Goal: Information Seeking & Learning: Learn about a topic

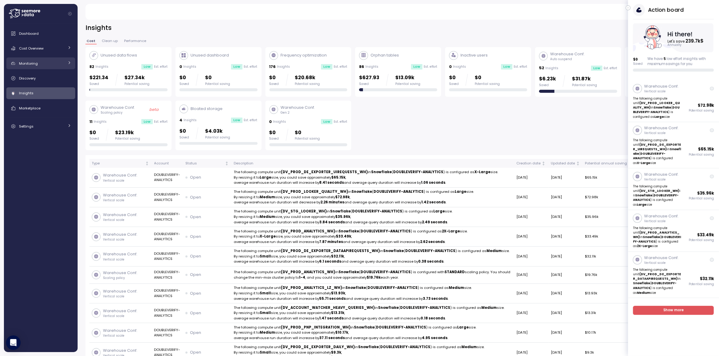
click at [43, 62] on div "Monitoring" at bounding box center [41, 63] width 45 height 6
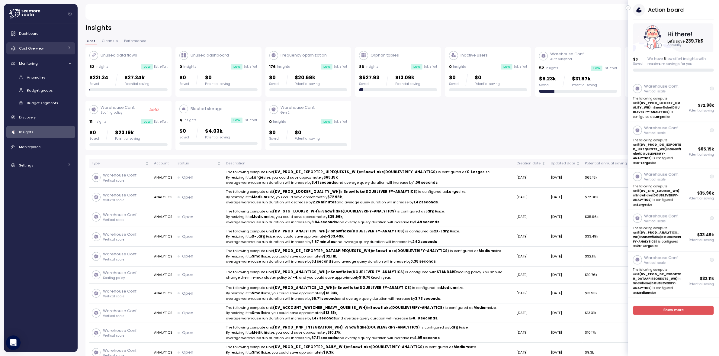
click at [61, 50] on div "Cost Overview" at bounding box center [41, 48] width 45 height 6
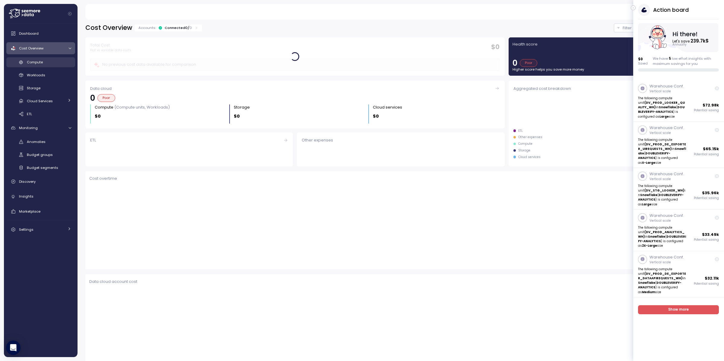
click at [46, 64] on div "Compute" at bounding box center [49, 62] width 44 height 6
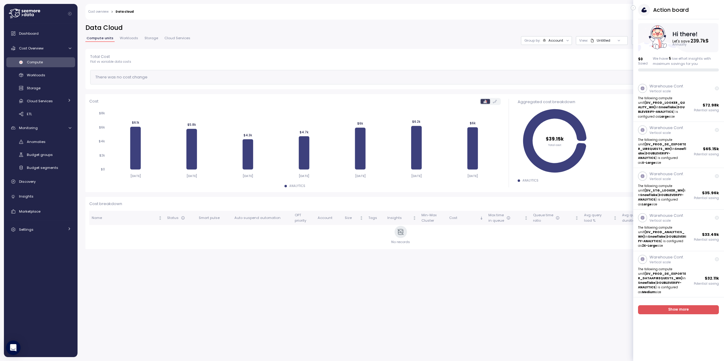
click at [102, 39] on span "Compute units" at bounding box center [100, 38] width 27 height 3
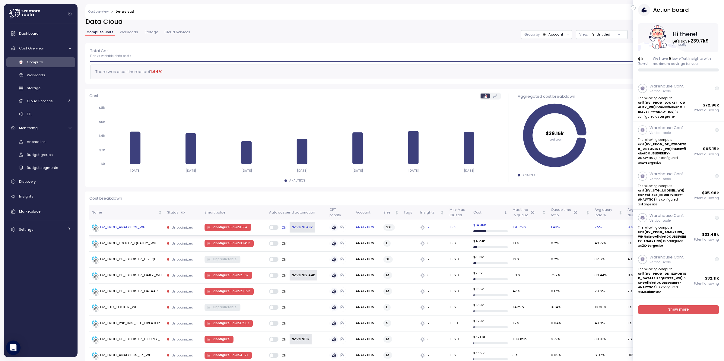
scroll to position [43, 0]
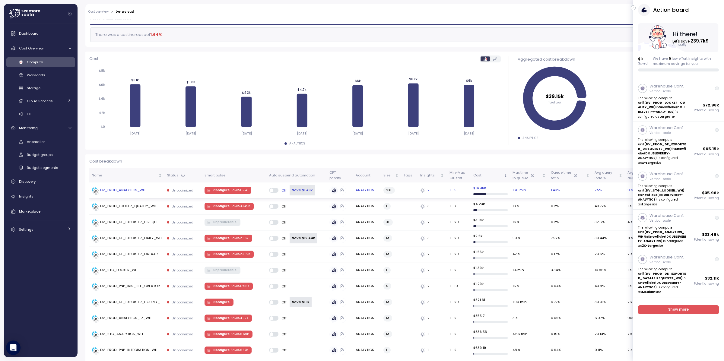
click at [131, 190] on div "DV_PROD_ANALYTICS_WH" at bounding box center [122, 190] width 45 height 5
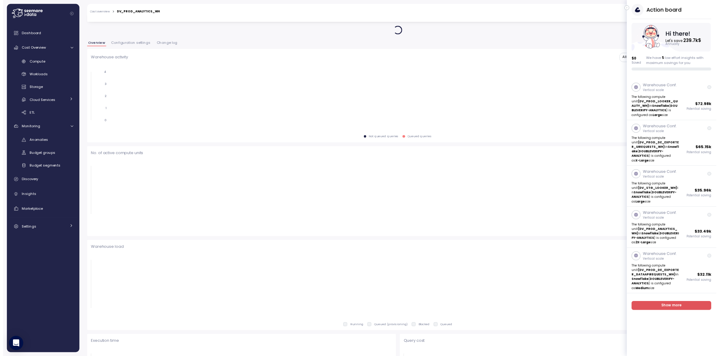
scroll to position [44, 0]
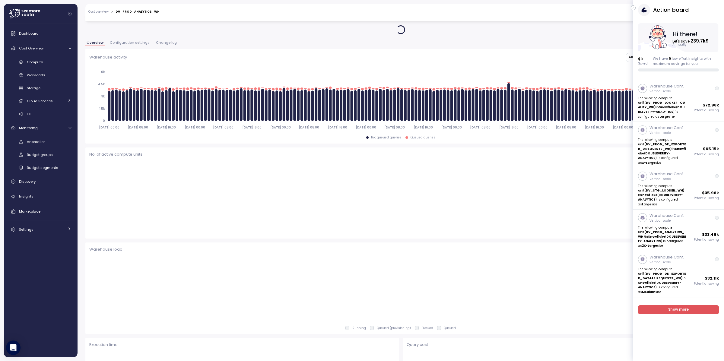
click at [519, 8] on icon "button" at bounding box center [633, 7] width 3 height 7
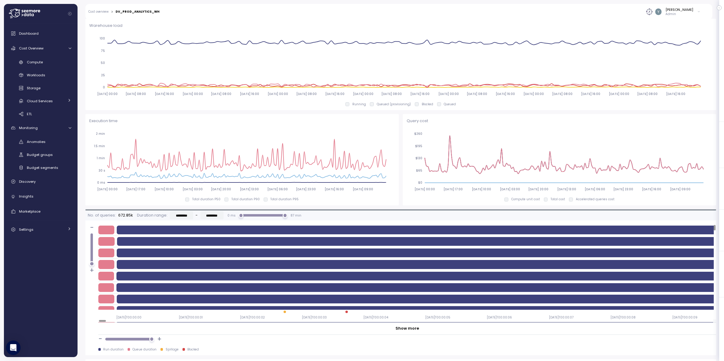
scroll to position [389, 0]
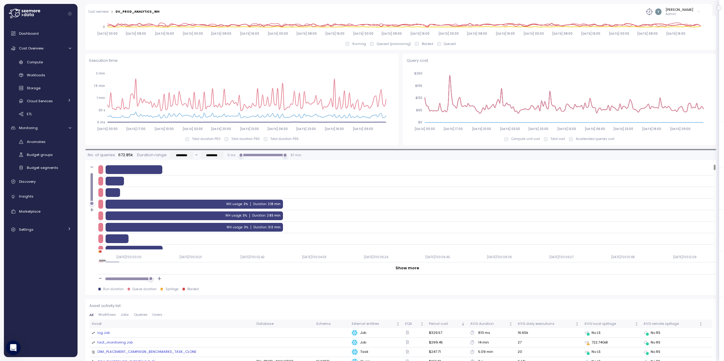
click at [151, 257] on div at bounding box center [150, 278] width 5 height 5
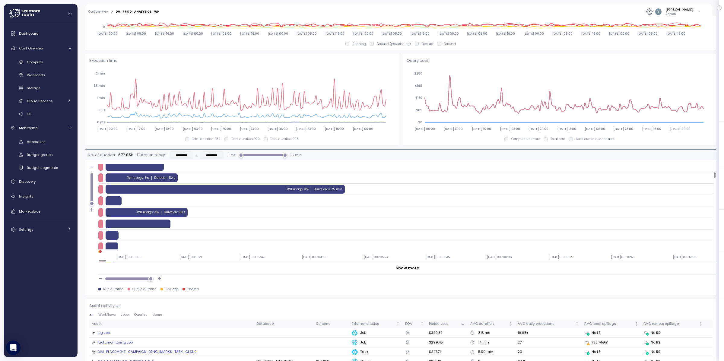
scroll to position [154, 0]
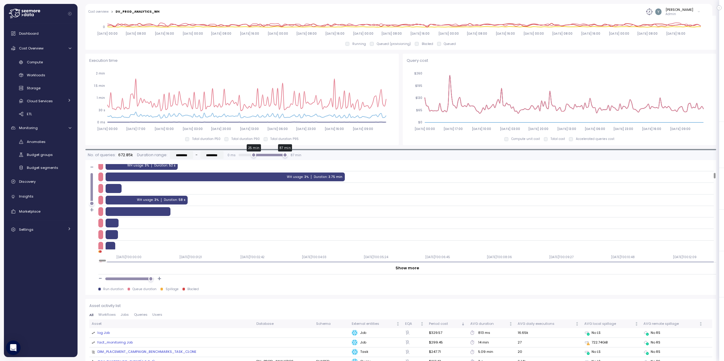
drag, startPoint x: 239, startPoint y: 156, endPoint x: 254, endPoint y: 154, distance: 14.3
click at [254, 154] on div "25 min" at bounding box center [253, 155] width 5 height 5
type input "*********"
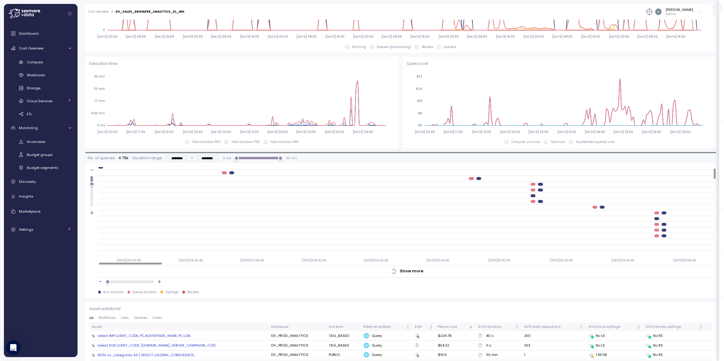
scroll to position [8, 0]
